Goal: Task Accomplishment & Management: Complete application form

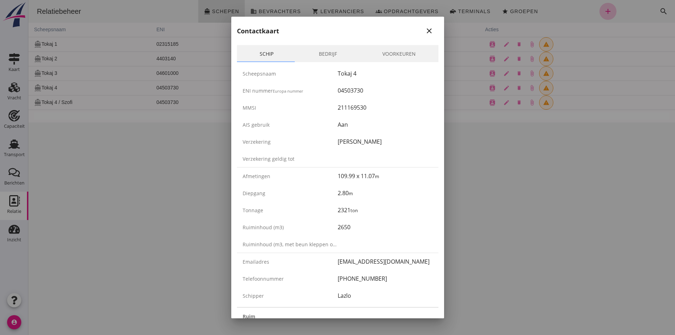
scroll to position [1139, 0]
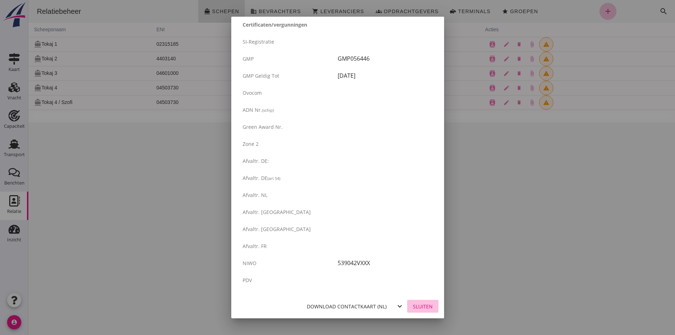
click at [415, 308] on div "Sluiten" at bounding box center [423, 305] width 20 height 7
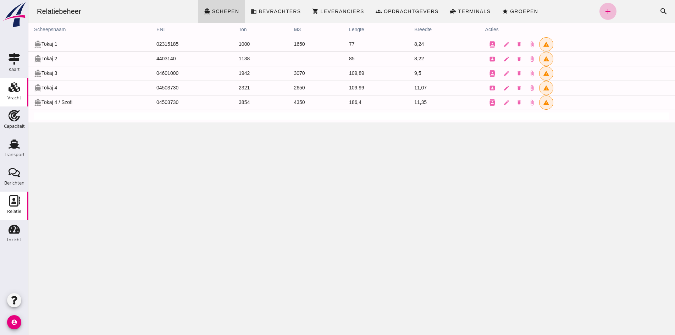
click at [12, 85] on use at bounding box center [14, 87] width 11 height 10
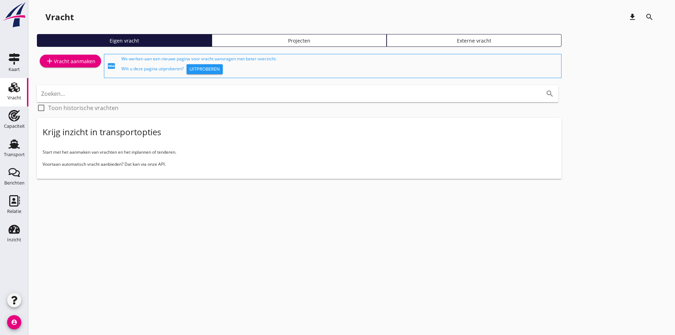
click at [67, 60] on div "add Vracht aanmaken" at bounding box center [70, 61] width 50 height 9
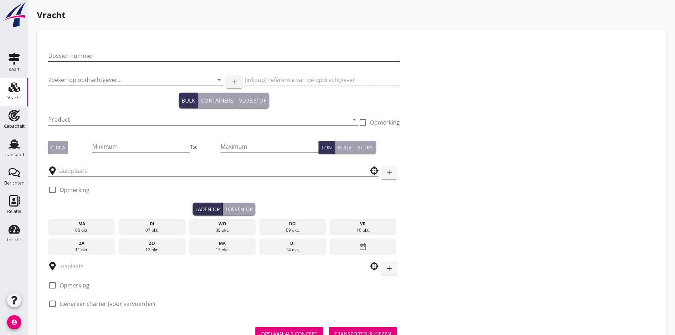
click at [64, 54] on input "Dossier nummer" at bounding box center [223, 55] width 351 height 11
type input "2[DATE]"
click at [67, 78] on input "Zoeken op opdrachtgever..." at bounding box center [125, 79] width 155 height 11
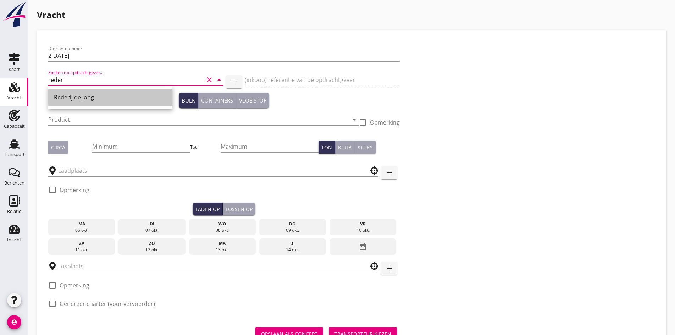
click at [70, 94] on div "Rederij de Jong" at bounding box center [110, 97] width 113 height 9
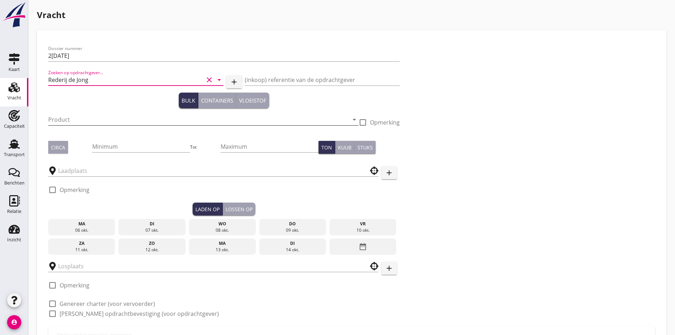
type input "Rederij de Jong"
click at [84, 118] on input "Product" at bounding box center [198, 119] width 300 height 11
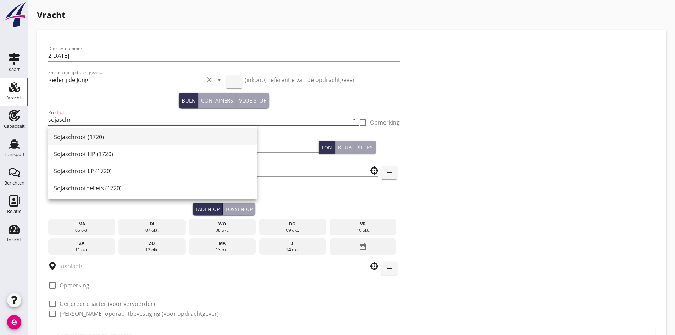
click at [80, 136] on div "Sojaschroot (1720)" at bounding box center [152, 137] width 197 height 9
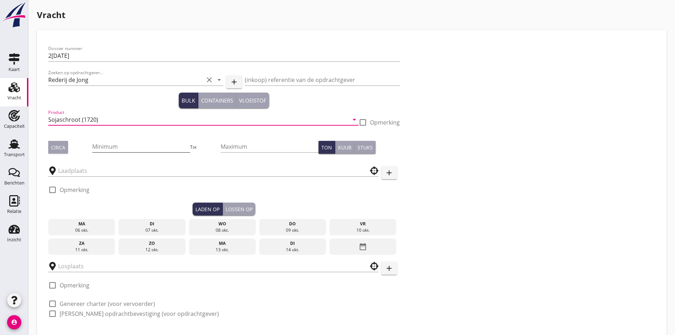
type input "Sojaschroot (1720)"
click at [92, 147] on input "Minimum" at bounding box center [141, 146] width 98 height 11
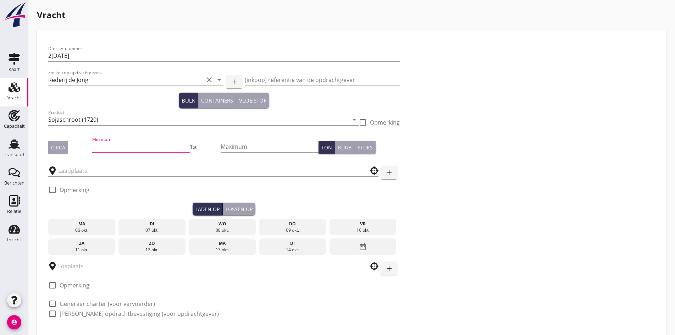
click at [65, 144] on button "Circa" at bounding box center [58, 147] width 20 height 13
click at [96, 148] on input "Minimum" at bounding box center [141, 146] width 98 height 11
type input "1050"
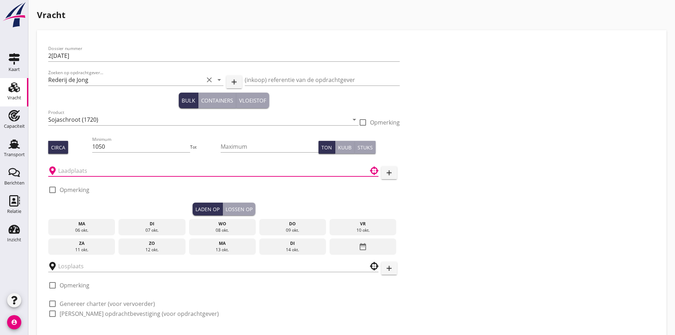
click at [87, 173] on input "text" at bounding box center [208, 170] width 300 height 11
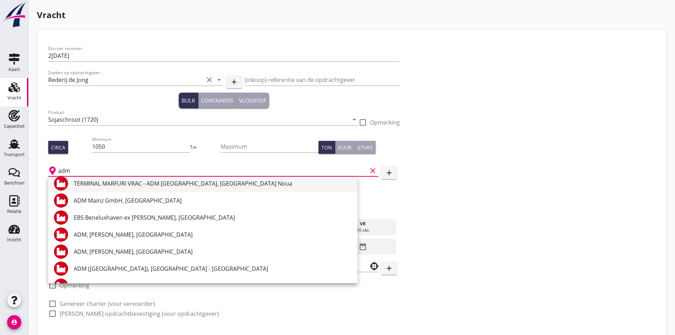
scroll to position [142, 0]
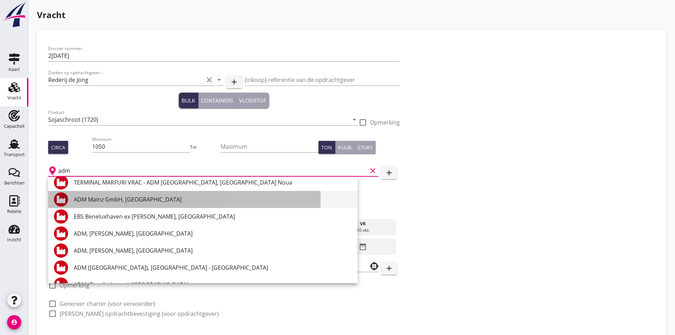
click at [94, 203] on div "ADM Mainz GmbH, [GEOGRAPHIC_DATA]" at bounding box center [213, 199] width 278 height 9
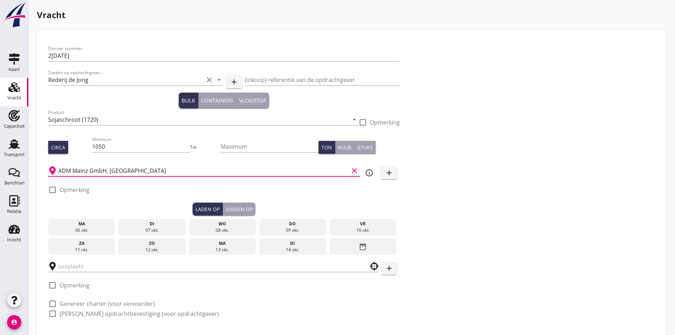
type input "ADM Mainz GmbH, [GEOGRAPHIC_DATA]"
click at [329, 244] on div "date_range" at bounding box center [362, 246] width 67 height 16
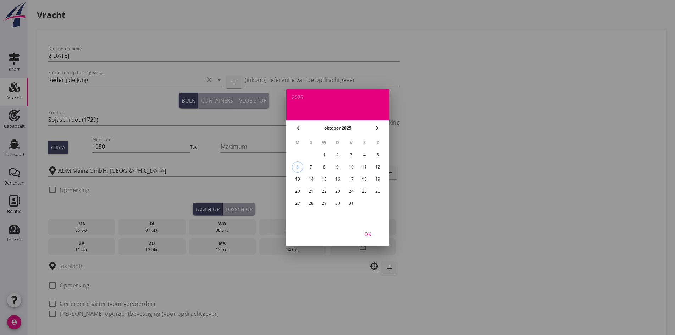
click at [325, 178] on div "15" at bounding box center [323, 178] width 11 height 11
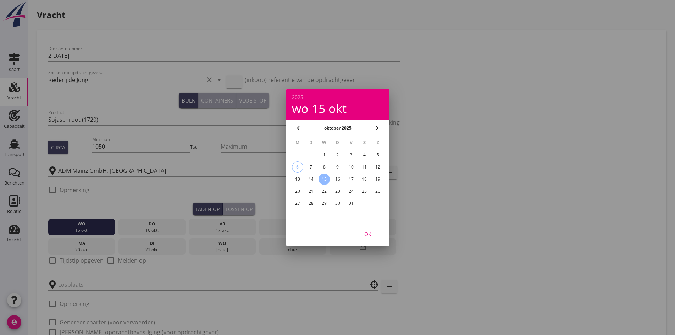
click at [52, 260] on div at bounding box center [337, 167] width 675 height 335
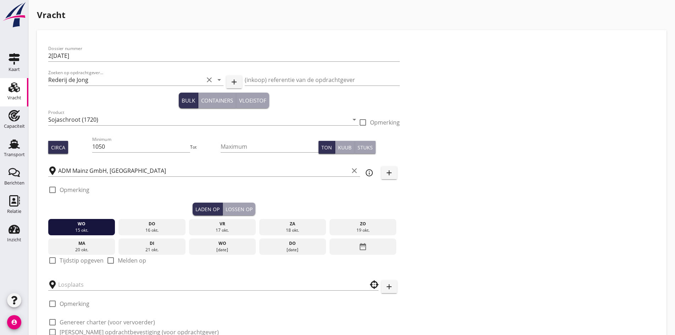
click at [52, 259] on div at bounding box center [52, 260] width 12 height 12
checkbox input "true"
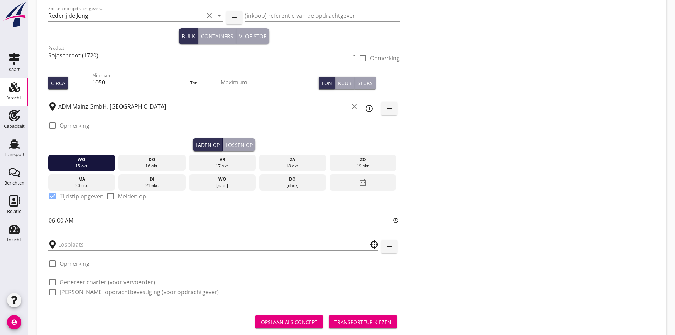
scroll to position [71, 0]
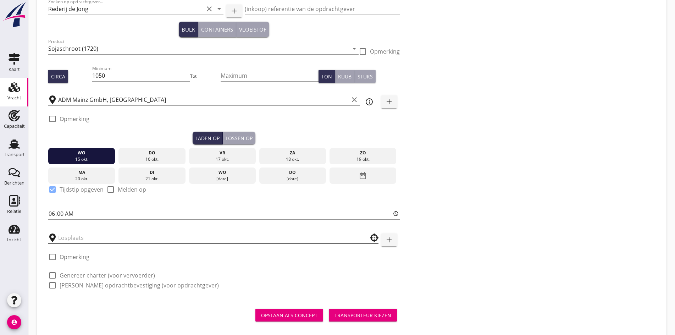
click at [88, 232] on input "text" at bounding box center [208, 237] width 300 height 11
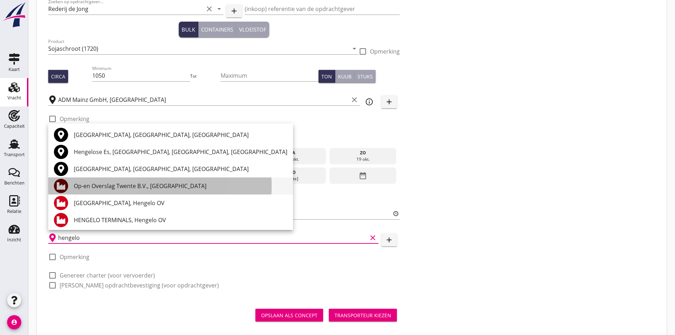
click at [90, 183] on div "Op-en Overslag Twente B.V., [GEOGRAPHIC_DATA]" at bounding box center [180, 186] width 213 height 9
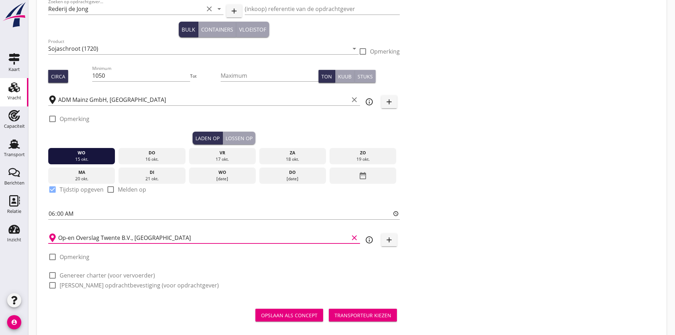
scroll to position [80, 0]
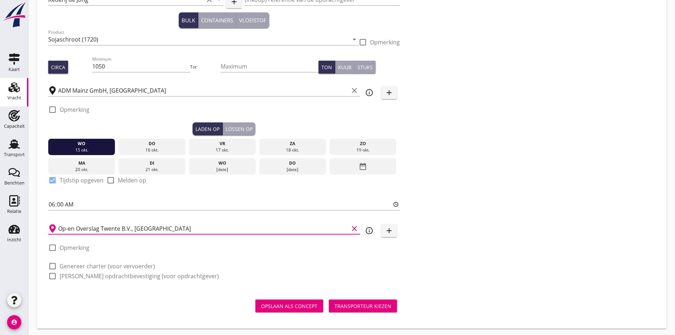
type input "Op-en Overslag Twente B.V., [GEOGRAPHIC_DATA]"
click at [52, 265] on div at bounding box center [52, 266] width 12 height 12
checkbox input "true"
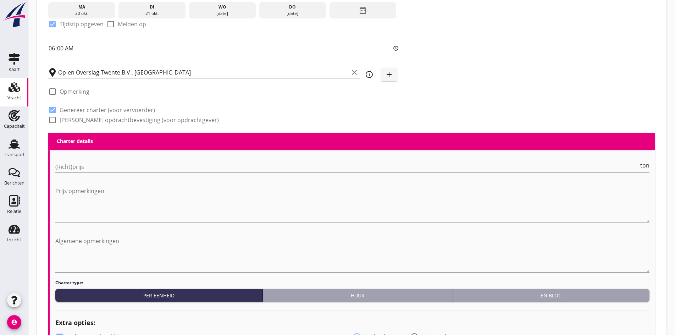
scroll to position [248, 0]
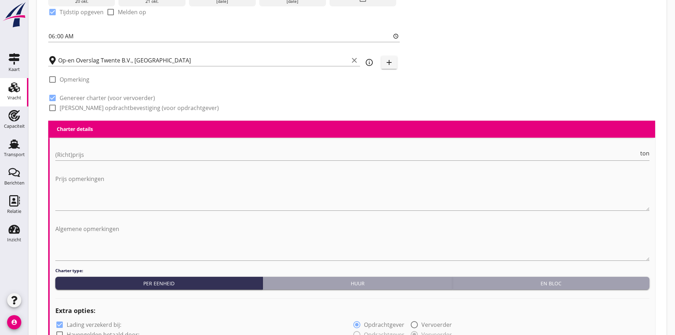
click at [92, 160] on div "(Richt)prijs ton" at bounding box center [352, 158] width 594 height 18
click at [92, 158] on div "(Richt)prijs ton" at bounding box center [352, 154] width 594 height 11
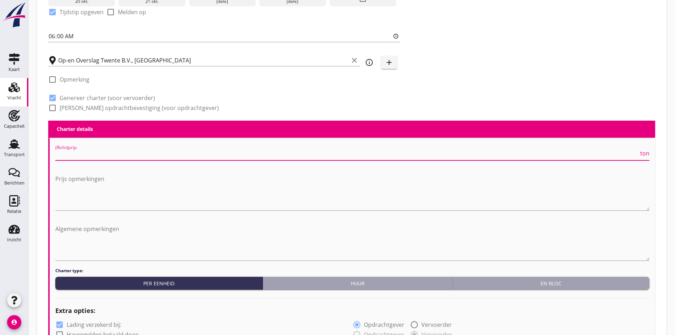
type input "5"
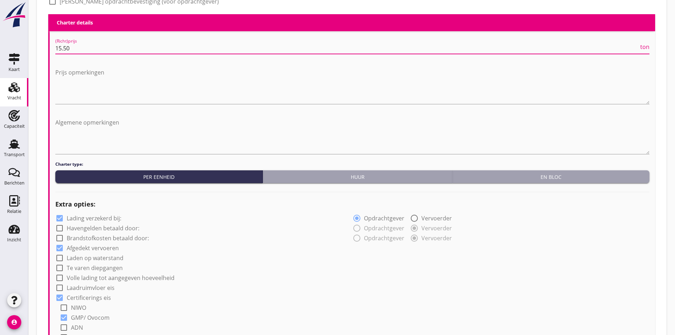
scroll to position [567, 0]
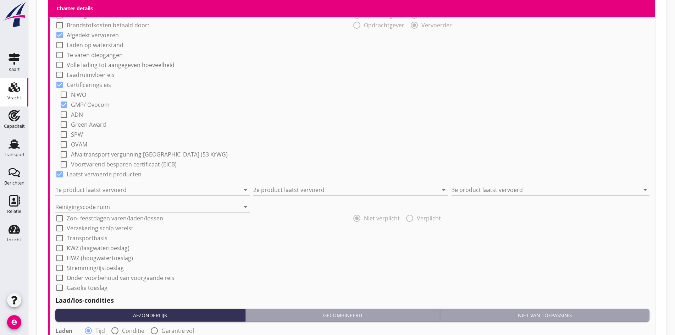
type input "15.50"
click at [66, 286] on div "check_box_outline_blank Gasolie toeslag" at bounding box center [81, 287] width 52 height 9
click at [62, 285] on div at bounding box center [60, 287] width 12 height 12
checkbox input "true"
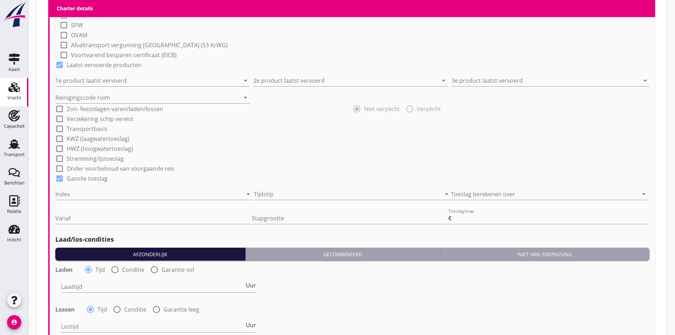
scroll to position [709, 0]
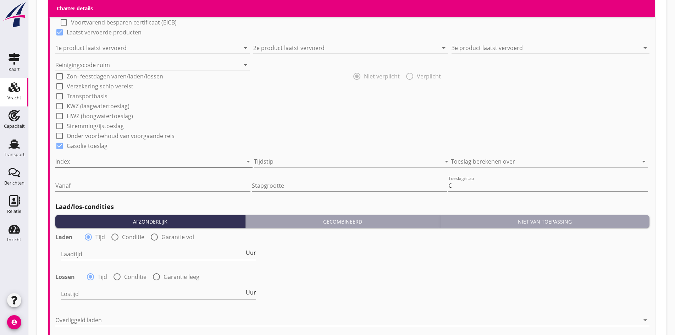
click at [161, 158] on div at bounding box center [143, 161] width 177 height 11
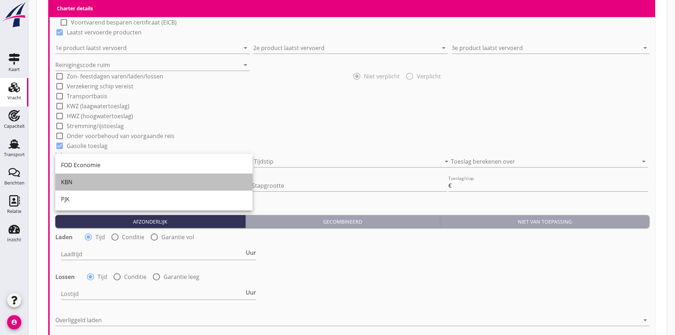
click at [131, 178] on div "KBN" at bounding box center [154, 182] width 186 height 9
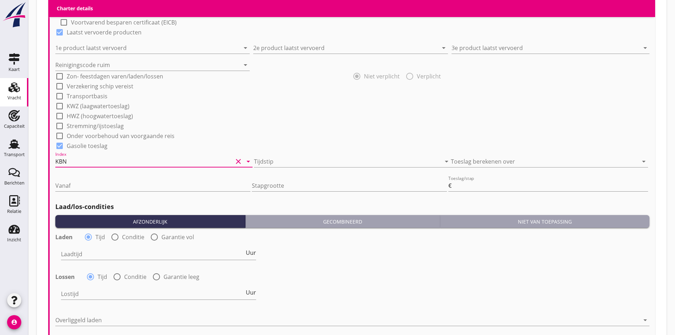
click at [334, 156] on div at bounding box center [342, 161] width 177 height 11
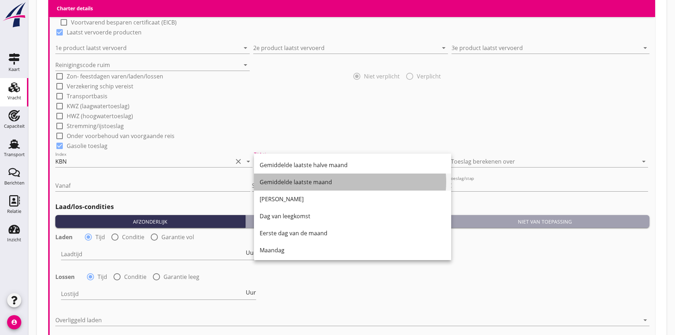
click at [312, 185] on div "Gemiddelde laatste maand" at bounding box center [352, 182] width 186 height 9
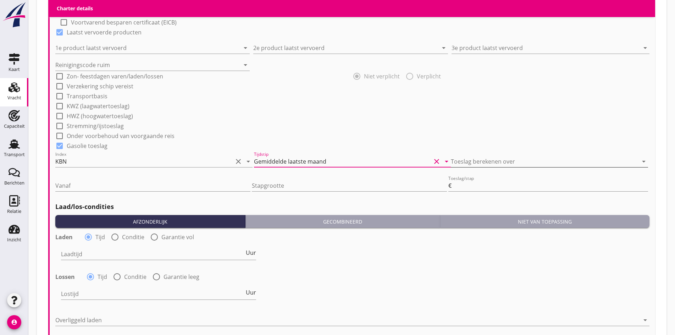
click at [497, 163] on div at bounding box center [539, 161] width 177 height 11
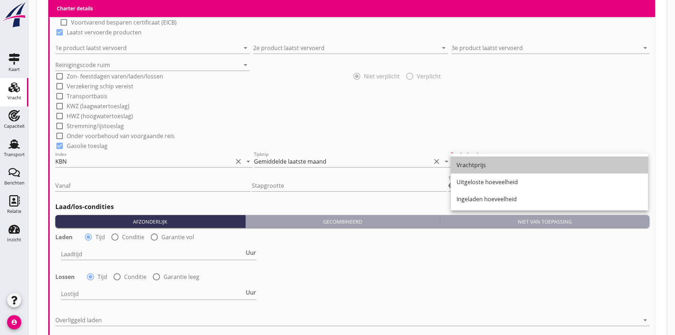
click at [497, 163] on div "Vrachtprijs" at bounding box center [549, 165] width 186 height 9
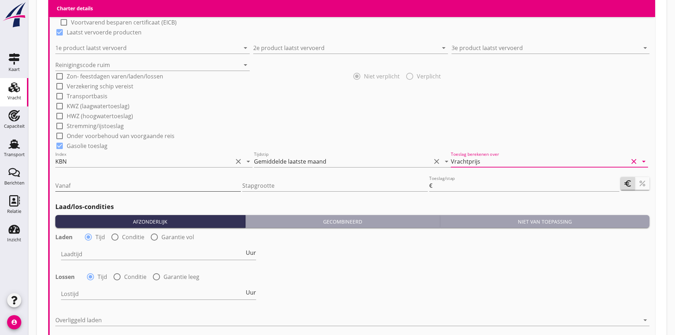
click at [89, 189] on div "Vanaf" at bounding box center [147, 185] width 185 height 11
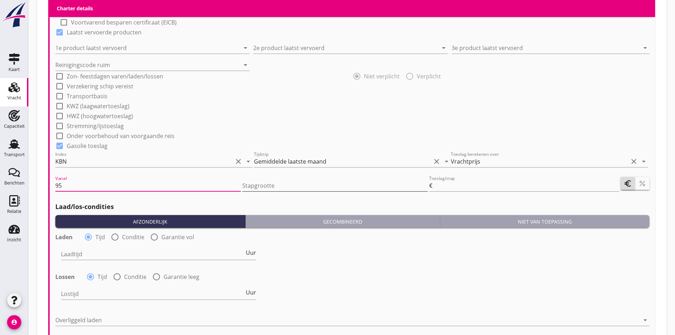
type input "95"
click at [255, 183] on input "Stapgrootte" at bounding box center [334, 185] width 185 height 11
type input "0.5"
click at [449, 185] on input "Toeslag/stap" at bounding box center [526, 185] width 185 height 11
type input "0.5"
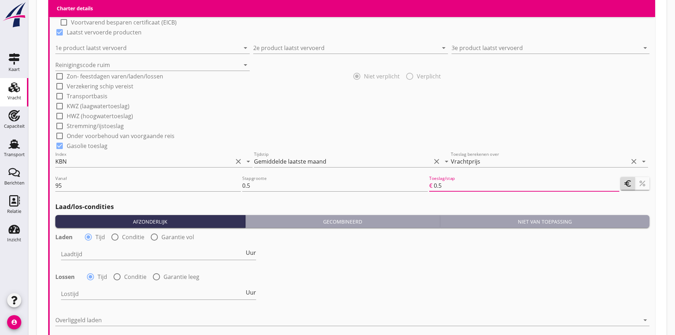
click at [457, 199] on div "Laad/los-condities Afzonderlijk Gecombineerd Niet van toepassing Laden radio_bu…" at bounding box center [352, 277] width 594 height 158
click at [640, 184] on icon "percent" at bounding box center [642, 183] width 9 height 9
click at [115, 233] on div at bounding box center [115, 237] width 12 height 12
radio input "false"
radio input "true"
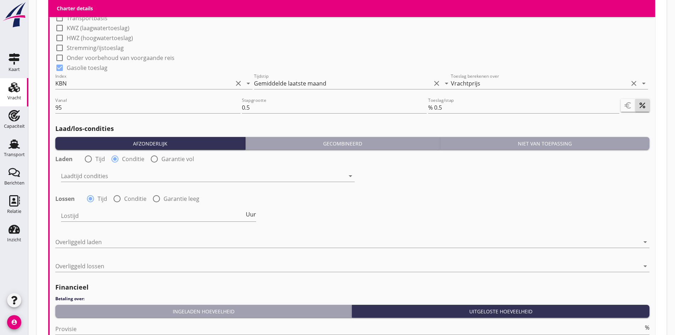
scroll to position [815, 0]
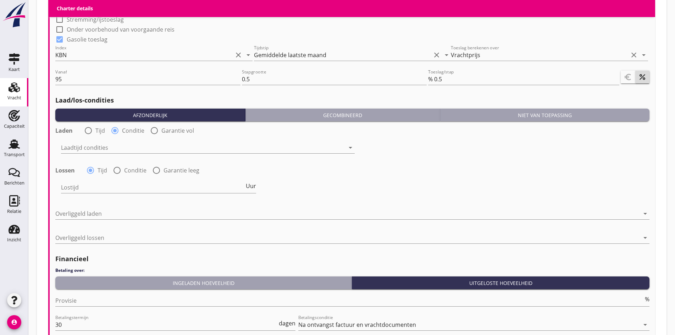
click at [114, 170] on div at bounding box center [117, 170] width 12 height 12
radio input "false"
radio input "true"
click at [79, 144] on div at bounding box center [203, 147] width 284 height 11
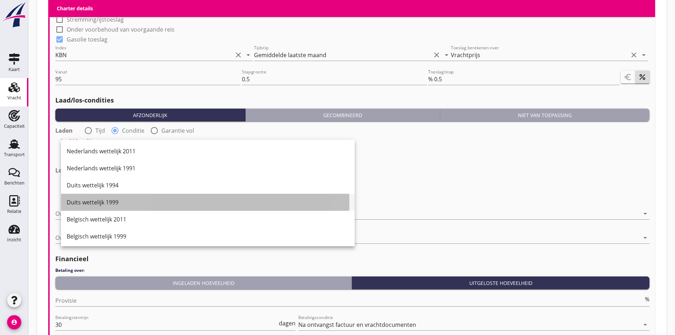
click at [88, 202] on div "Duits wettelijk 1999" at bounding box center [208, 202] width 282 height 9
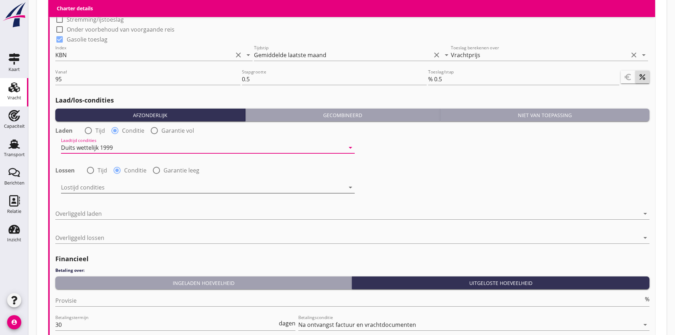
click at [86, 186] on div at bounding box center [203, 187] width 284 height 11
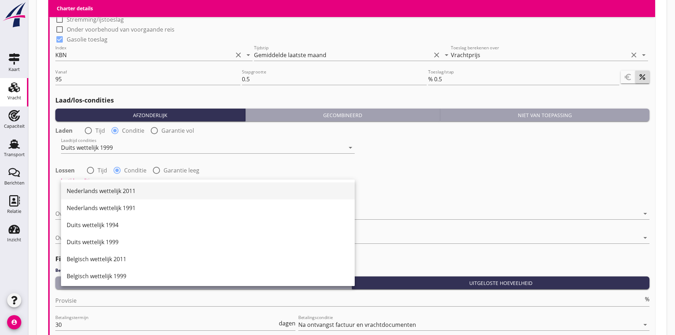
click at [93, 194] on div "Nederlands wettelijk 2011" at bounding box center [208, 190] width 282 height 9
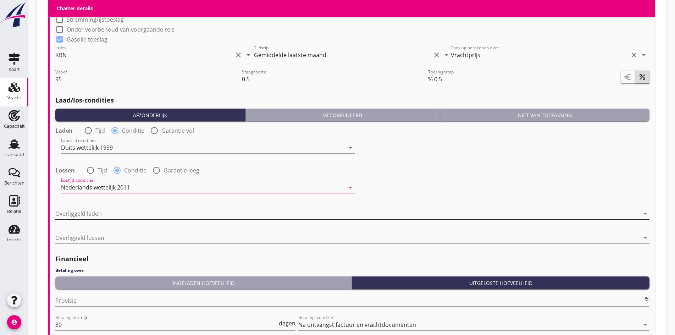
click at [79, 216] on div at bounding box center [347, 213] width 584 height 11
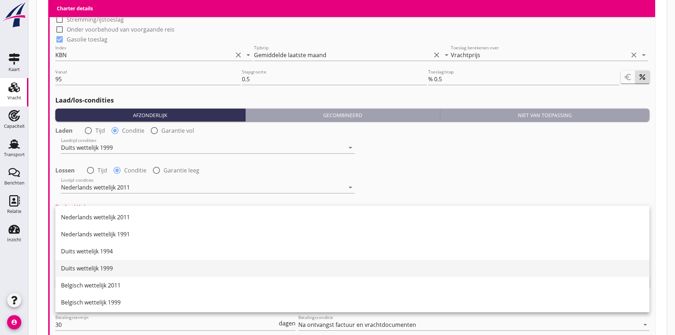
click at [79, 265] on div "Duits wettelijk 1999" at bounding box center [352, 268] width 582 height 9
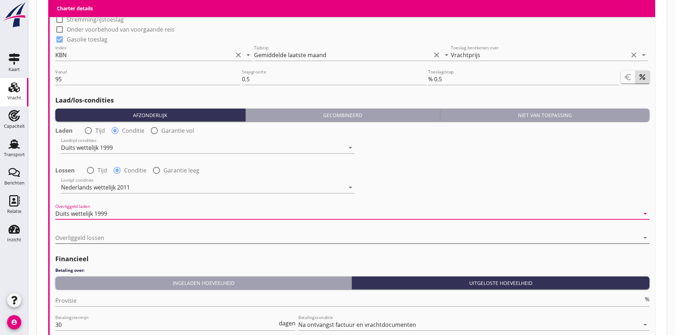
click at [74, 234] on div at bounding box center [347, 237] width 584 height 11
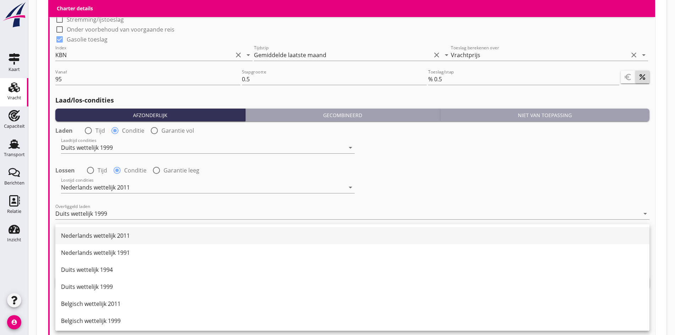
click at [79, 233] on div "Nederlands wettelijk 2011" at bounding box center [352, 235] width 582 height 9
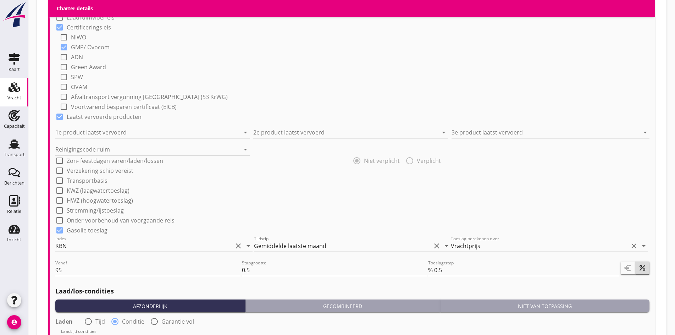
scroll to position [638, 0]
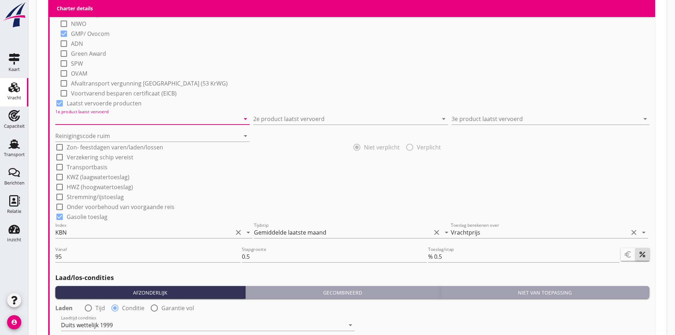
click at [113, 115] on input "1e product laatst vervoerd" at bounding box center [147, 118] width 184 height 11
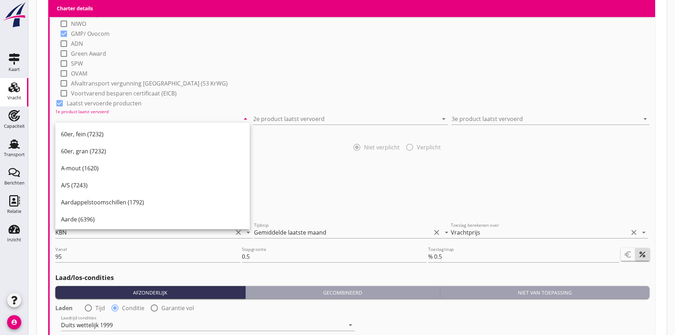
click at [113, 115] on input "1e product laatst vervoerd" at bounding box center [147, 118] width 184 height 11
click at [120, 114] on input "1e product laatst vervoerd" at bounding box center [147, 118] width 184 height 11
click at [88, 116] on input "1e product laatst vervoerd" at bounding box center [147, 118] width 184 height 11
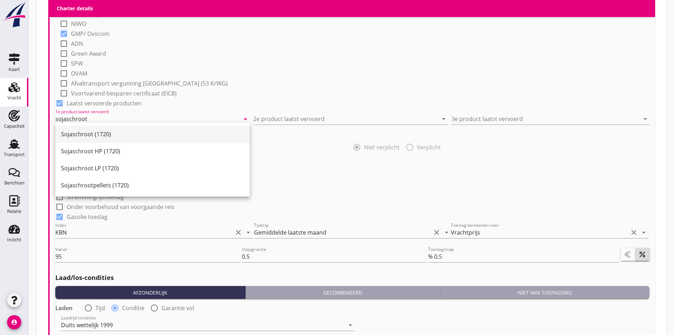
click at [84, 134] on div "Sojaschroot (1720)" at bounding box center [152, 134] width 183 height 9
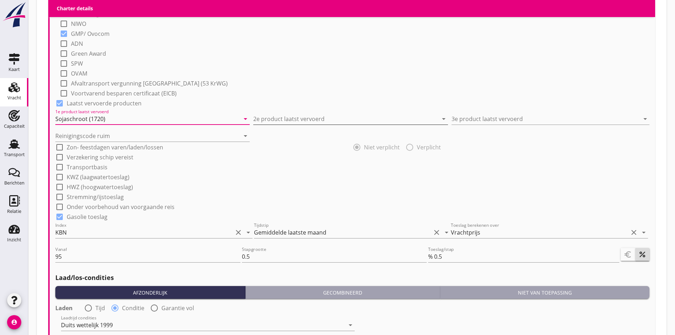
type input "Sojaschroot (1720)"
click at [256, 116] on input "2e product laatst vervoerd" at bounding box center [345, 118] width 184 height 11
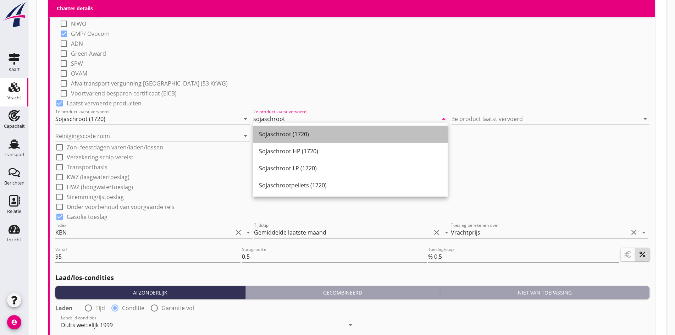
click at [285, 137] on div "Sojaschroot (1720)" at bounding box center [350, 134] width 183 height 9
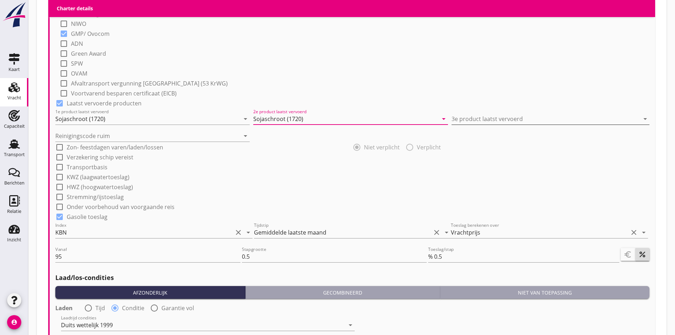
type input "Sojaschroot (1720)"
click at [465, 116] on input "3e product laatst vervoerd" at bounding box center [545, 118] width 188 height 11
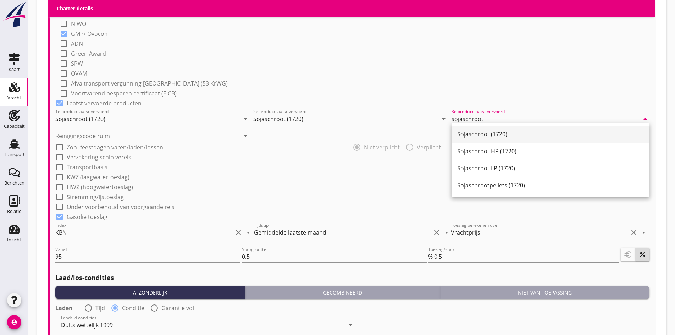
click at [464, 129] on div "Sojaschroot (1720)" at bounding box center [550, 133] width 186 height 17
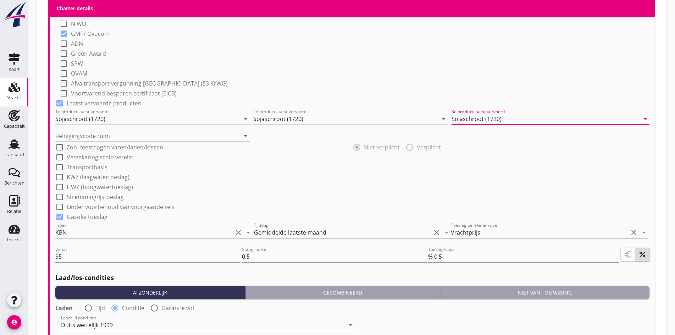
type input "Sojaschroot (1720)"
click at [117, 135] on input "Reinigingscode ruim" at bounding box center [147, 135] width 184 height 11
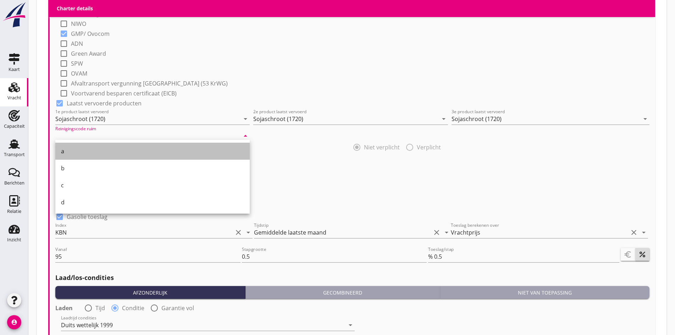
click at [104, 147] on div "a" at bounding box center [152, 151] width 183 height 9
type input "a"
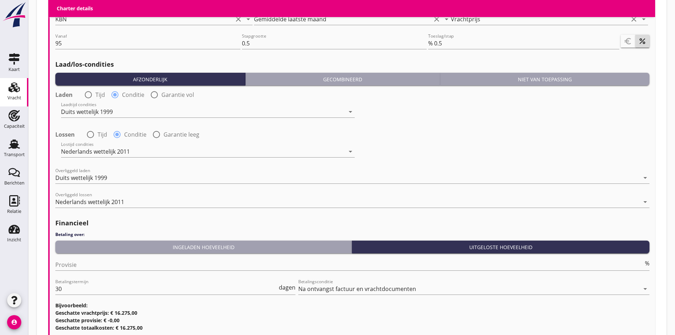
scroll to position [900, 0]
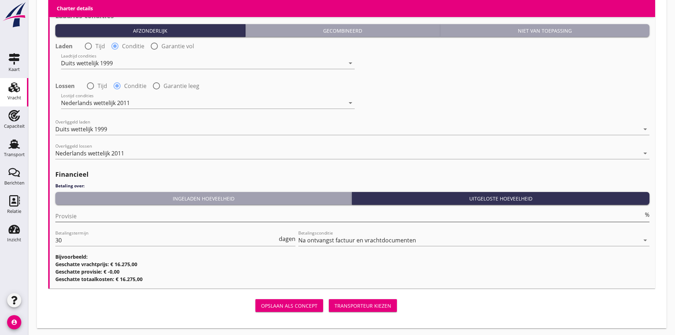
click at [96, 210] on input "Provisie" at bounding box center [349, 215] width 588 height 11
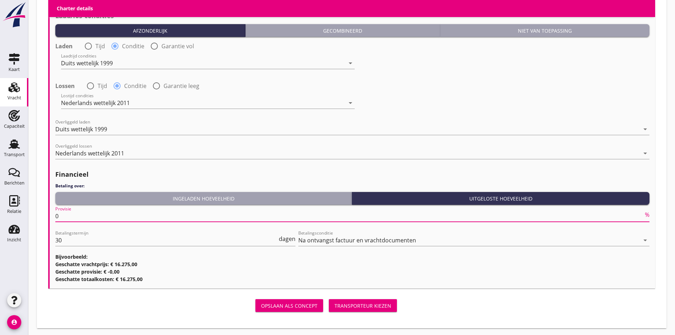
type input "0"
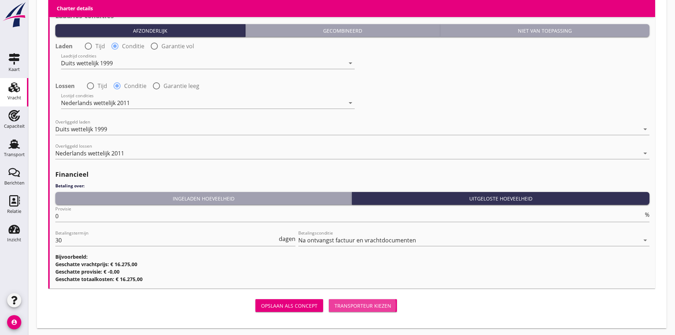
click at [334, 303] on div "Transporteur kiezen" at bounding box center [362, 305] width 57 height 7
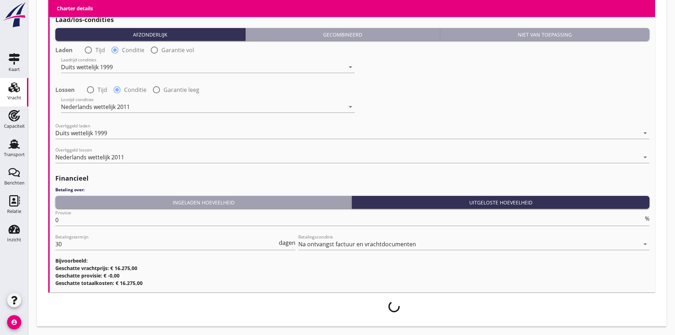
scroll to position [894, 0]
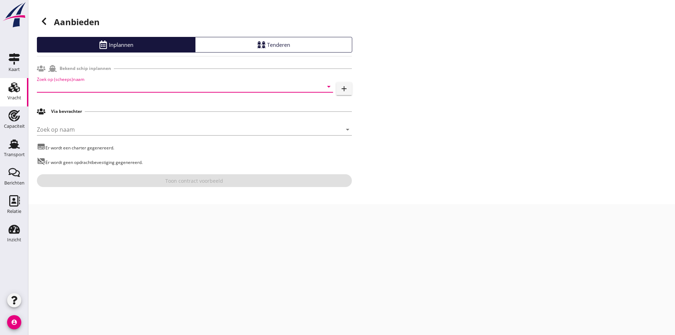
click at [107, 85] on input "Zoek op (scheeps)naam" at bounding box center [175, 86] width 276 height 11
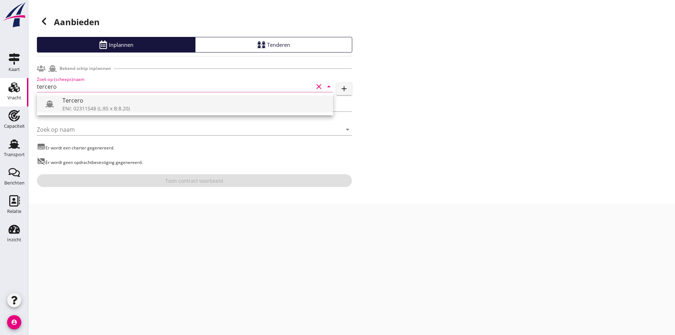
click at [113, 108] on div "ENI: 02311548 (L:85 x B:8.20)" at bounding box center [194, 108] width 265 height 7
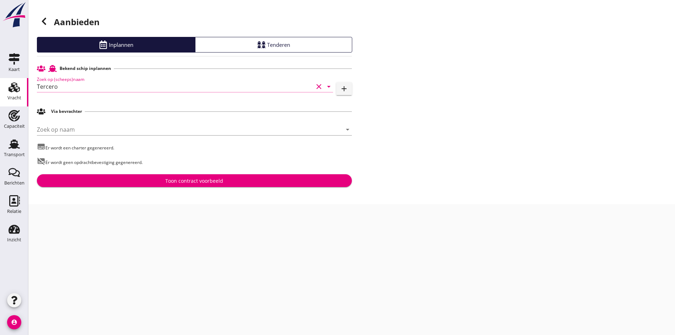
type input "Tercero"
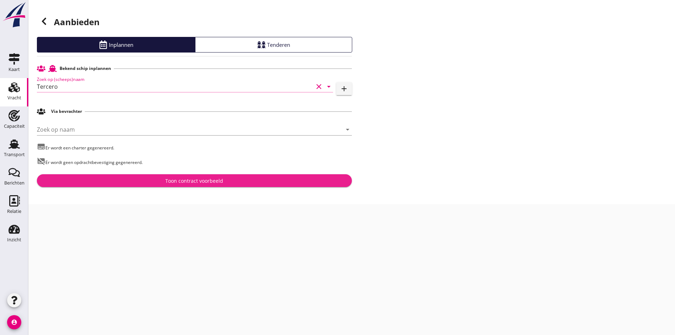
click at [141, 184] on div "Toon contract voorbeeld" at bounding box center [194, 180] width 303 height 7
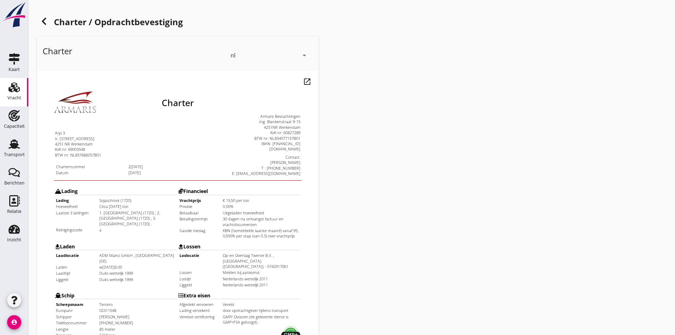
scroll to position [190, 0]
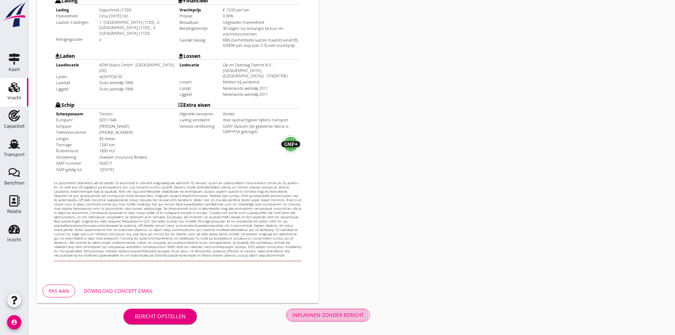
click at [292, 314] on div "Inplannen zonder bericht" at bounding box center [328, 314] width 72 height 7
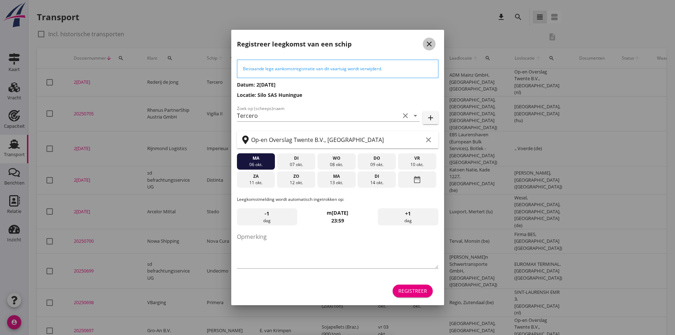
click at [429, 47] on icon "close" at bounding box center [429, 44] width 9 height 9
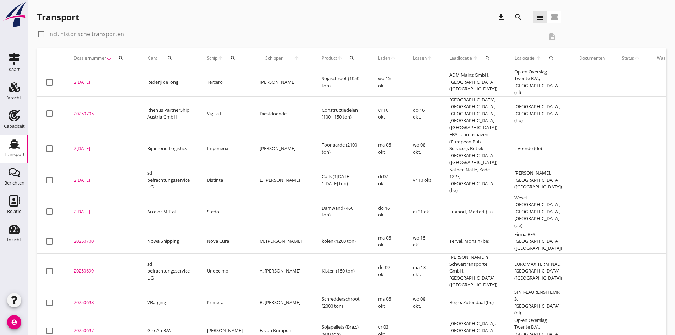
click at [91, 79] on div "2[DATE]" at bounding box center [102, 82] width 56 height 7
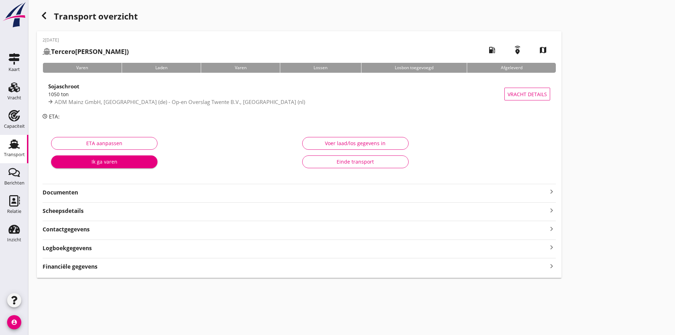
click at [547, 189] on icon "keyboard_arrow_right" at bounding box center [551, 191] width 9 height 9
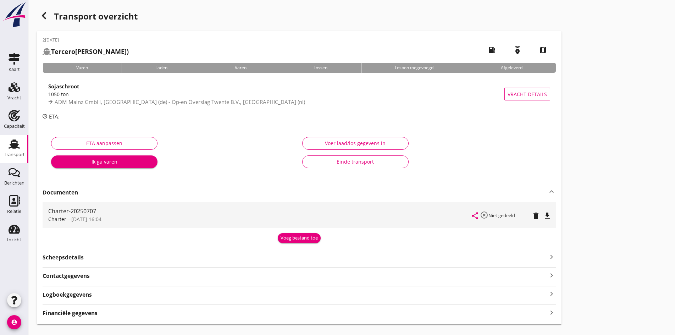
click at [472, 220] on div "share highlight_off Niet gedeeld delete file_download" at bounding box center [511, 215] width 78 height 26
click at [543, 217] on icon "file_download" at bounding box center [547, 215] width 9 height 9
